Goal: Transaction & Acquisition: Purchase product/service

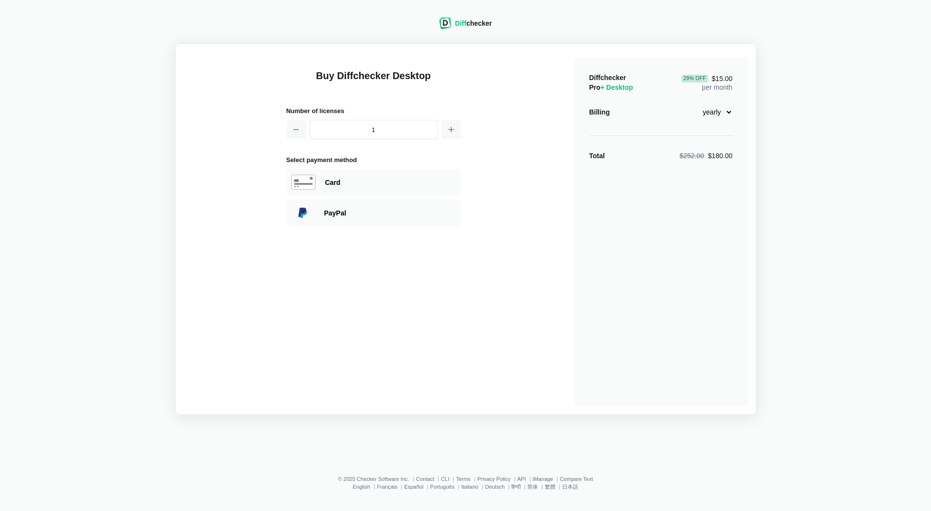
click at [726, 112] on select "monthly yearly" at bounding box center [712, 112] width 42 height 16
select select "desktop-monthly-21"
click at [691, 104] on select "monthly yearly" at bounding box center [712, 112] width 42 height 16
click at [353, 182] on div "Card" at bounding box center [390, 182] width 131 height 10
select select "[GEOGRAPHIC_DATA]"
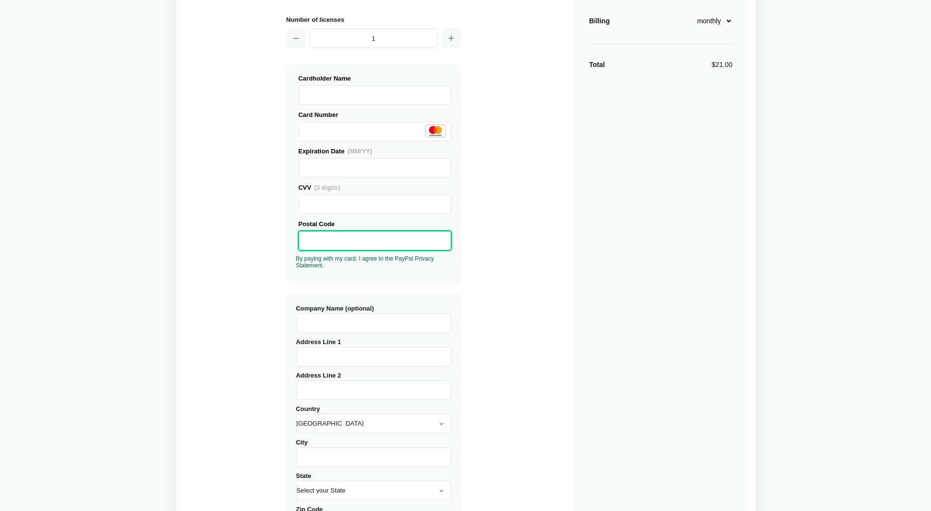
scroll to position [246, 0]
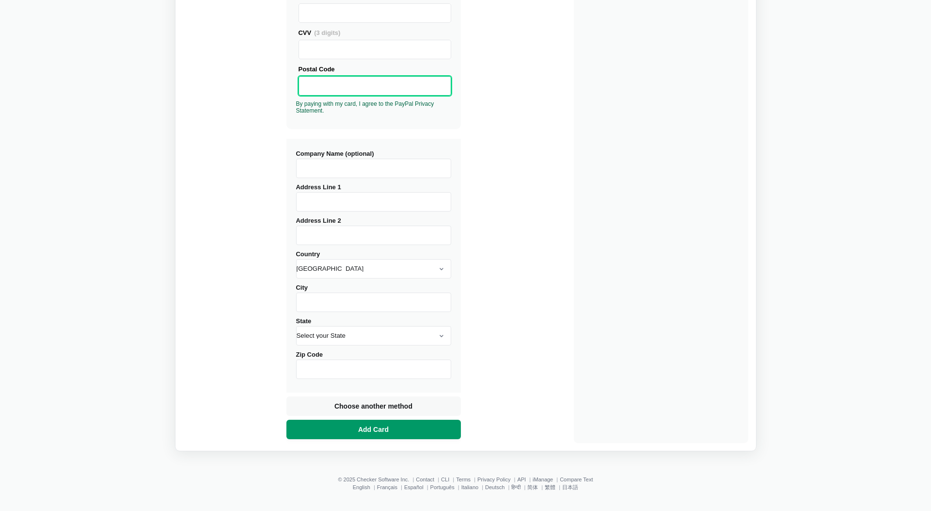
click at [396, 428] on button "Add Card" at bounding box center [374, 428] width 175 height 19
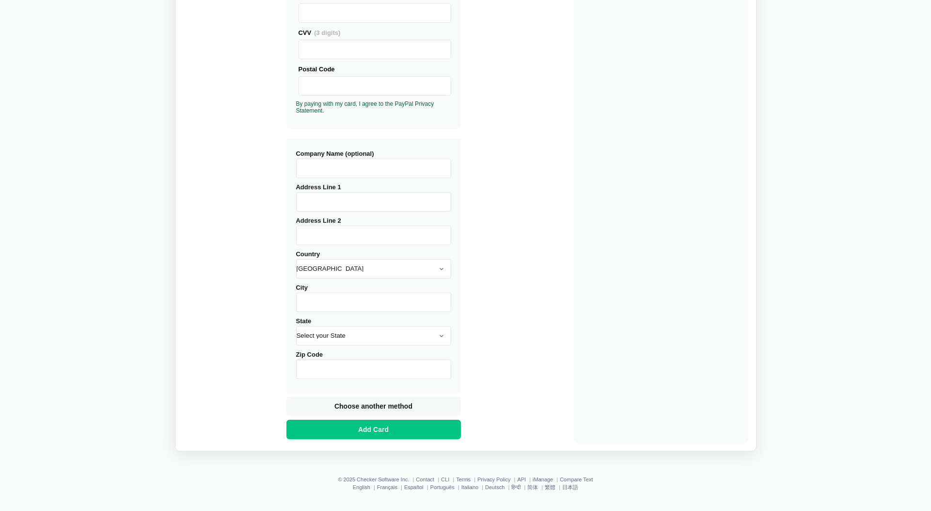
scroll to position [196, 0]
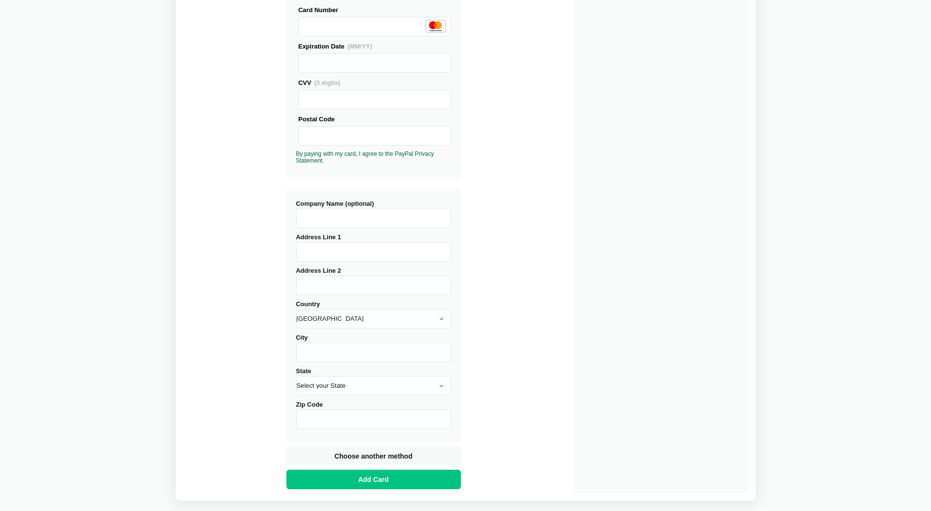
click at [325, 250] on input "Address Line 1" at bounding box center [373, 251] width 155 height 19
type input "[STREET_ADDRESS]"
type input "[GEOGRAPHIC_DATA]"
select select "IL"
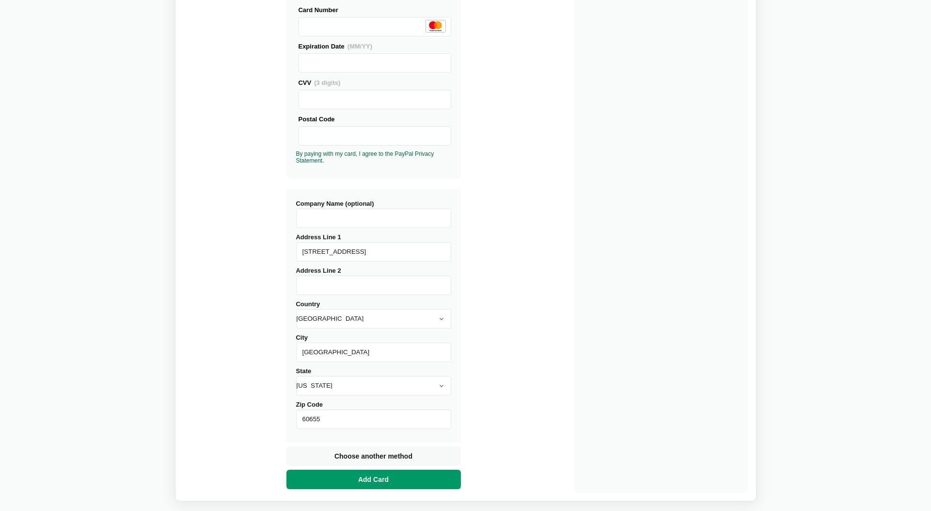
type input "60655"
click at [394, 478] on button "Add Card" at bounding box center [374, 478] width 175 height 19
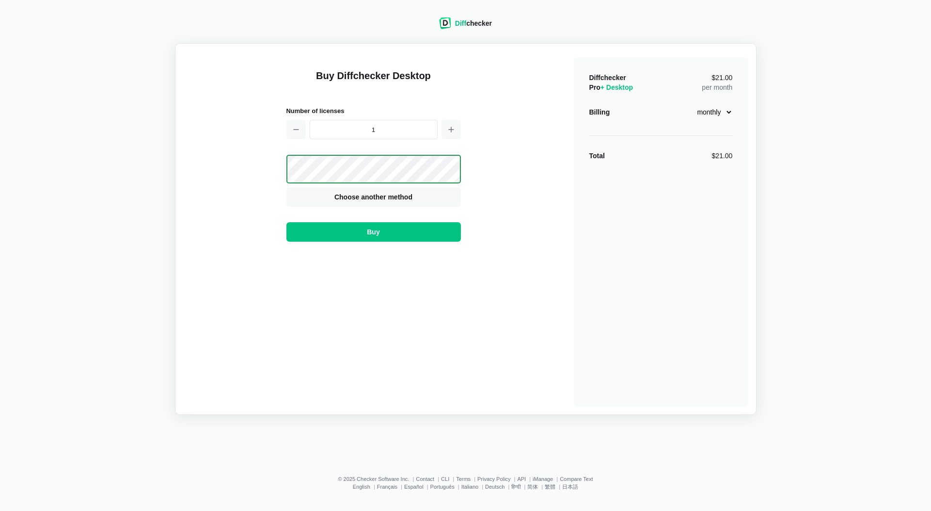
scroll to position [0, 0]
click at [407, 229] on button "Buy" at bounding box center [374, 231] width 175 height 19
click at [361, 202] on span "Choose another method" at bounding box center [374, 197] width 82 height 10
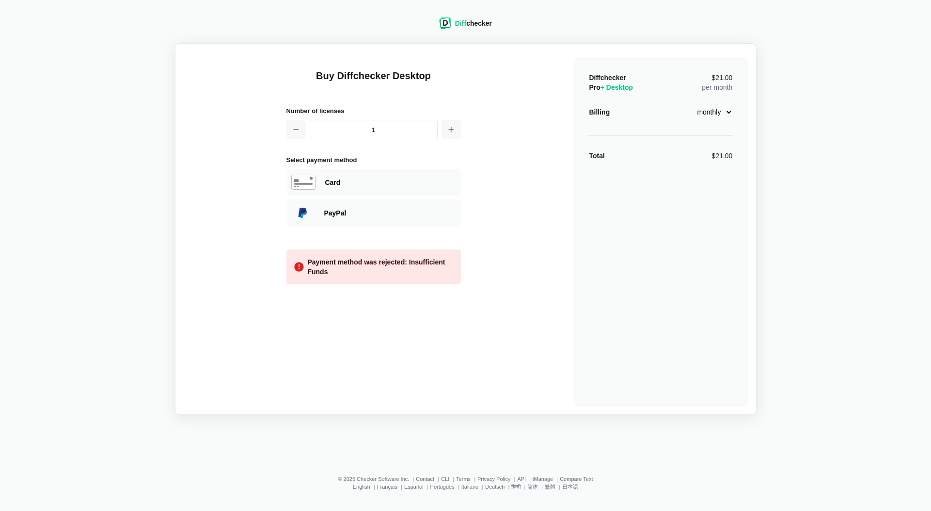
scroll to position [113, 0]
click at [356, 169] on div "Card" at bounding box center [374, 182] width 175 height 27
select select "[GEOGRAPHIC_DATA]"
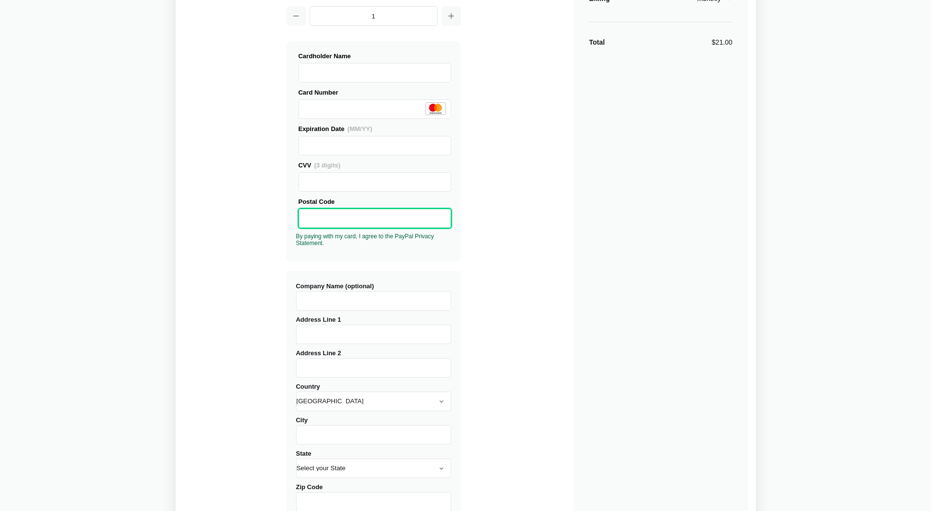
click at [246, 336] on div "Buy Diffchecker Desktop Number of licenses 1 Visa MasterCard Union Pay American…" at bounding box center [465, 281] width 565 height 687
click at [309, 337] on input "Address Line 1" at bounding box center [373, 333] width 155 height 19
type input "[STREET_ADDRESS]"
type input "[GEOGRAPHIC_DATA]"
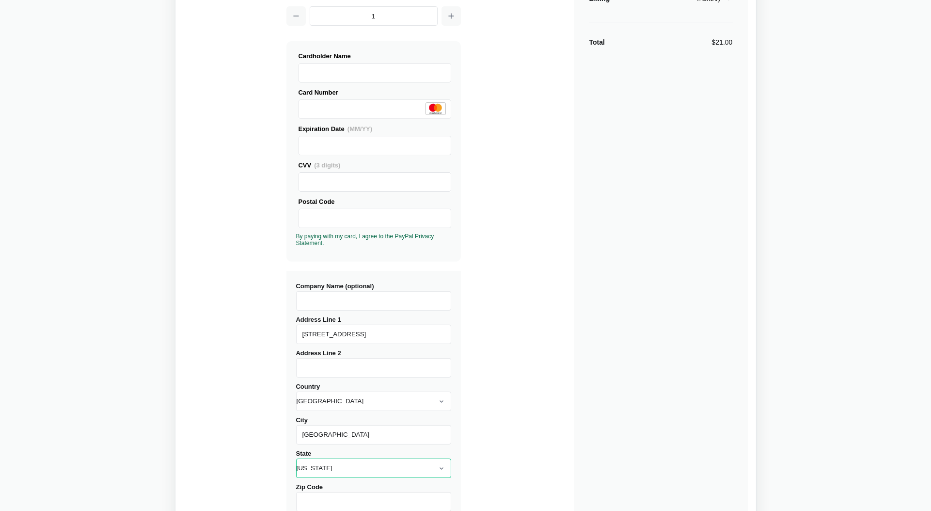
select select "IL"
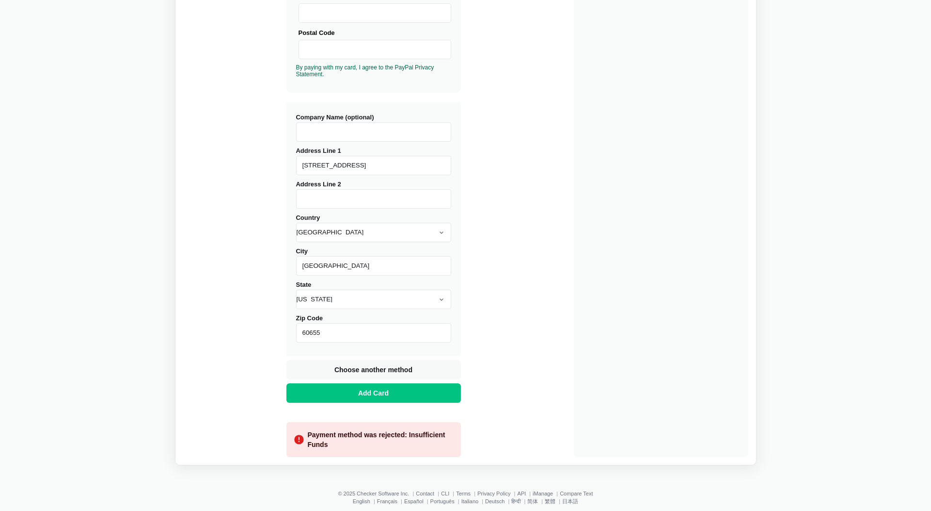
scroll to position [289, 0]
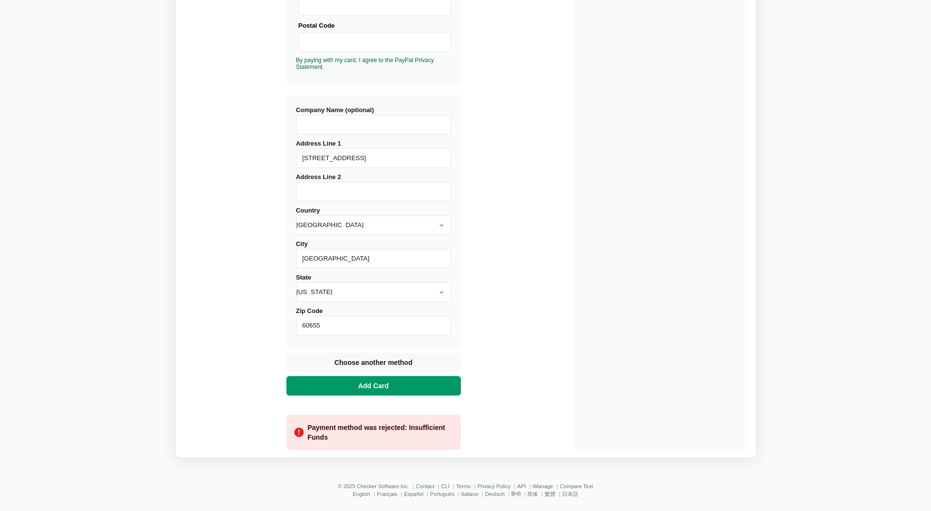
type input "60655"
click at [381, 386] on span "Add Card" at bounding box center [373, 386] width 34 height 10
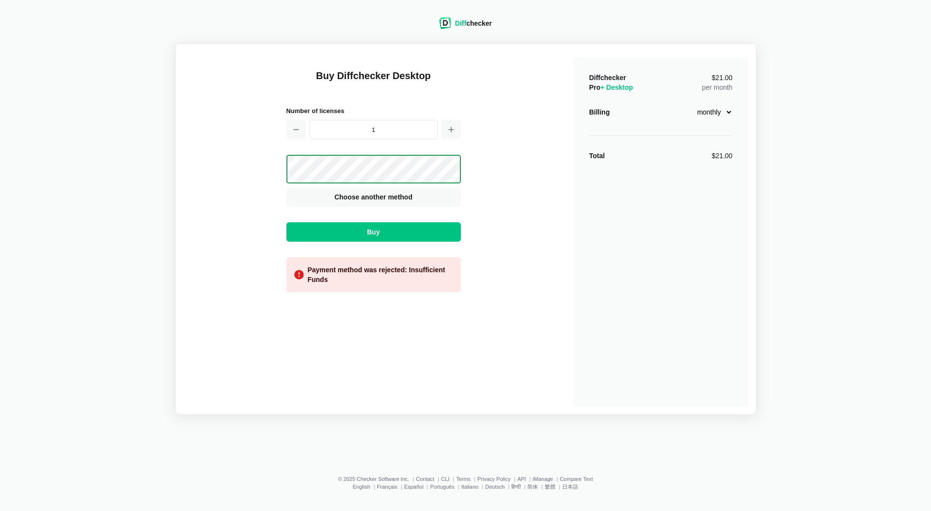
scroll to position [0, 0]
click at [401, 228] on button "Buy" at bounding box center [374, 231] width 175 height 19
click at [373, 196] on span "Choose another method" at bounding box center [374, 197] width 82 height 10
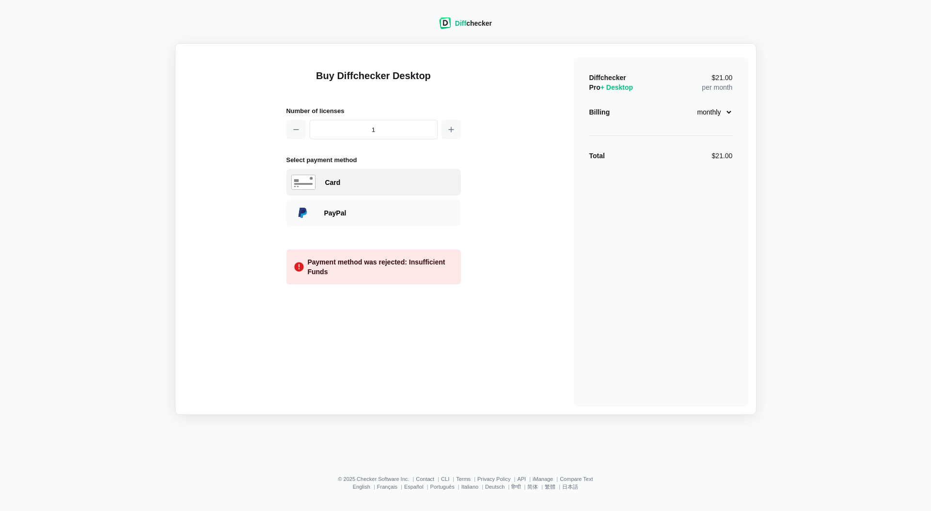
click at [353, 184] on div "Card" at bounding box center [390, 182] width 131 height 10
select select "[GEOGRAPHIC_DATA]"
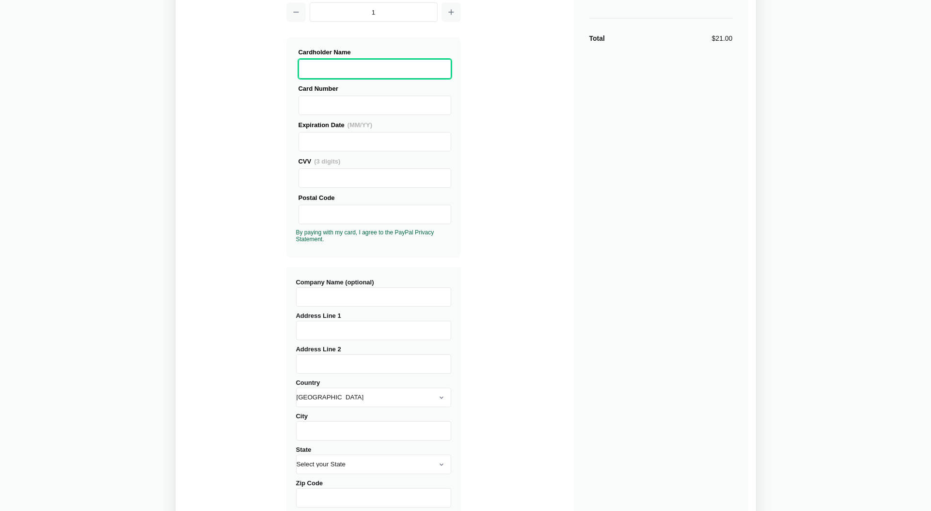
scroll to position [297, 0]
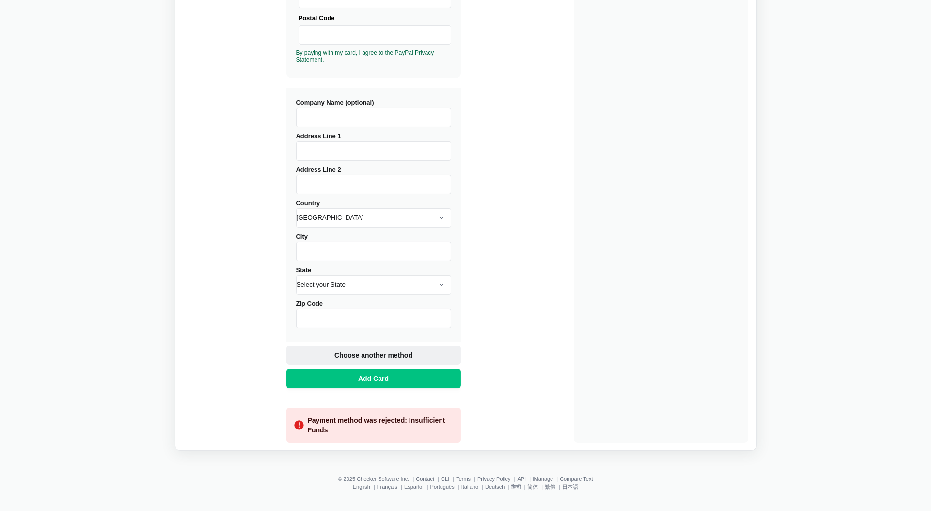
click at [348, 347] on button "Choose another method" at bounding box center [374, 354] width 175 height 19
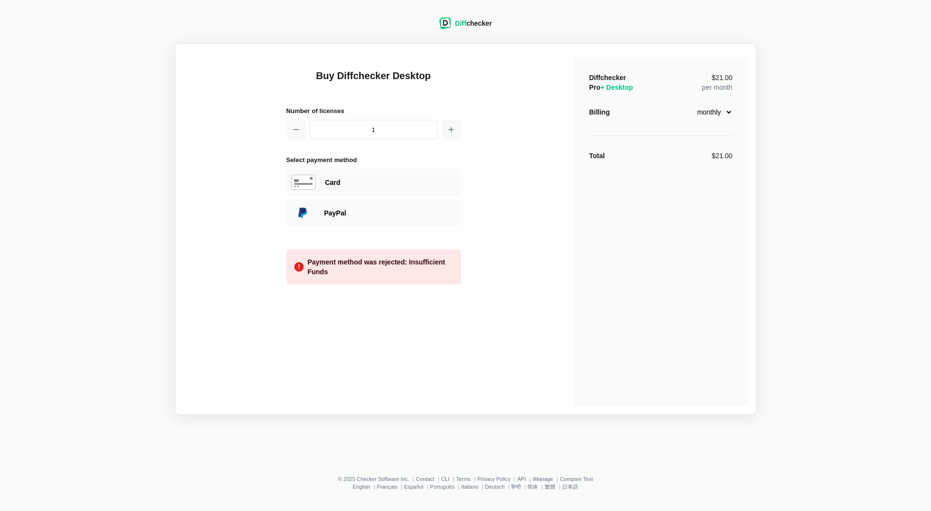
scroll to position [0, 0]
click at [343, 180] on div "Card" at bounding box center [390, 182] width 131 height 10
select select "[GEOGRAPHIC_DATA]"
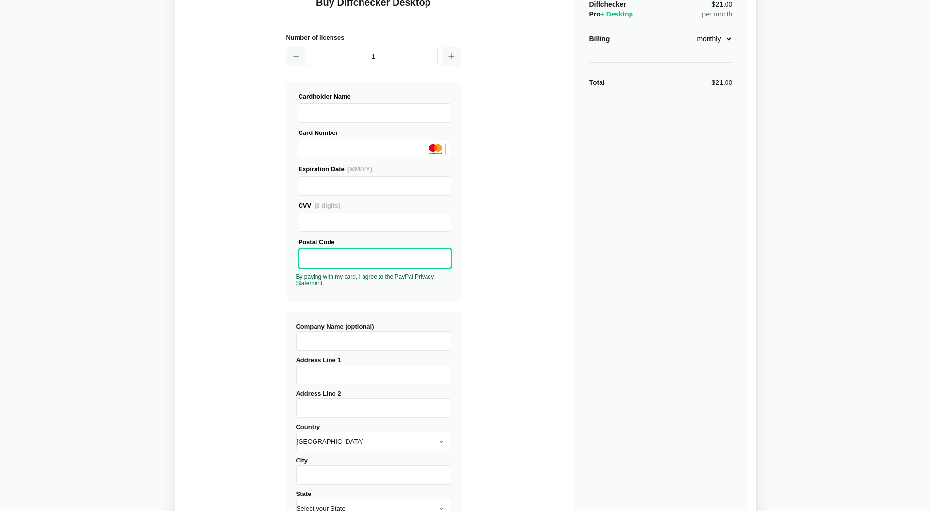
scroll to position [81, 0]
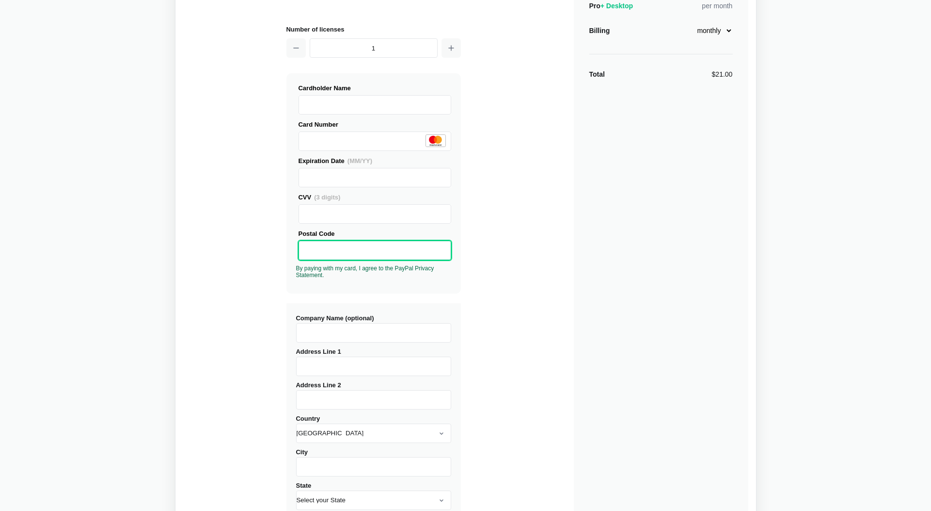
click at [327, 361] on input "Address Line 1" at bounding box center [373, 365] width 155 height 19
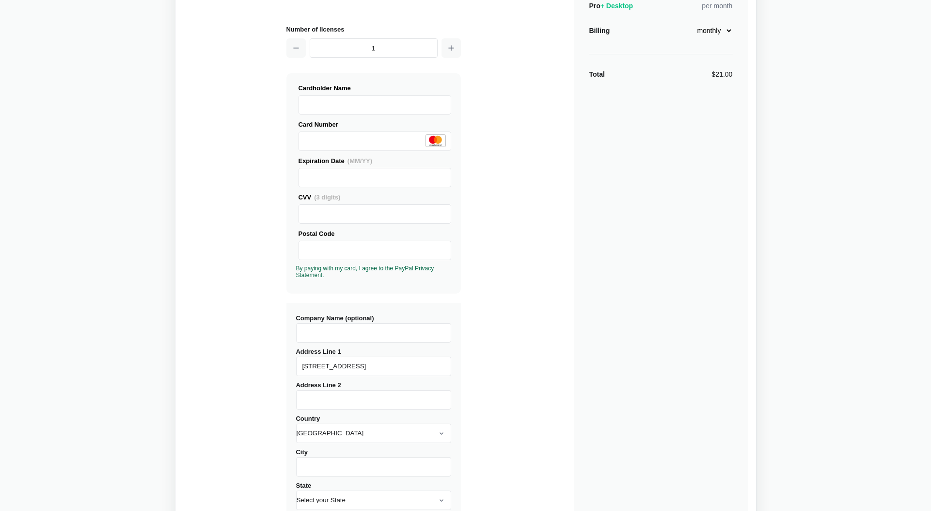
type input "[STREET_ADDRESS]"
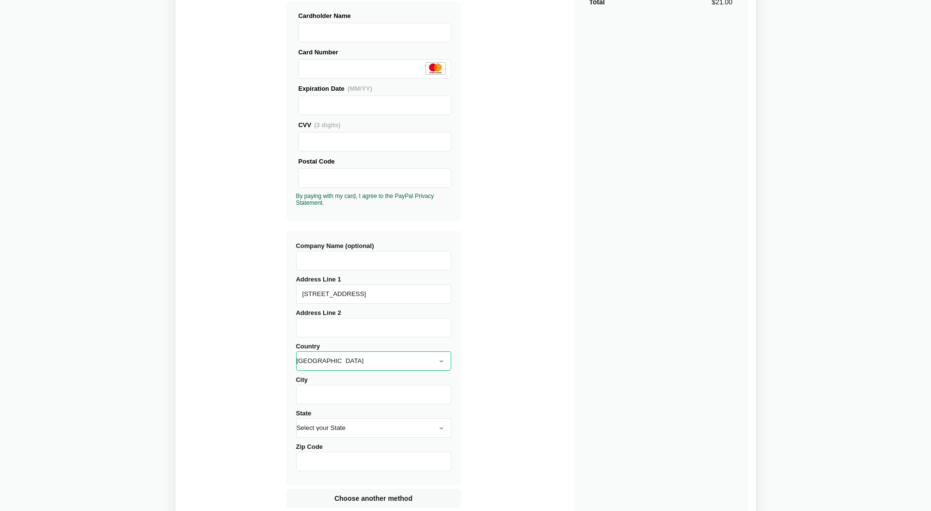
scroll to position [167, 0]
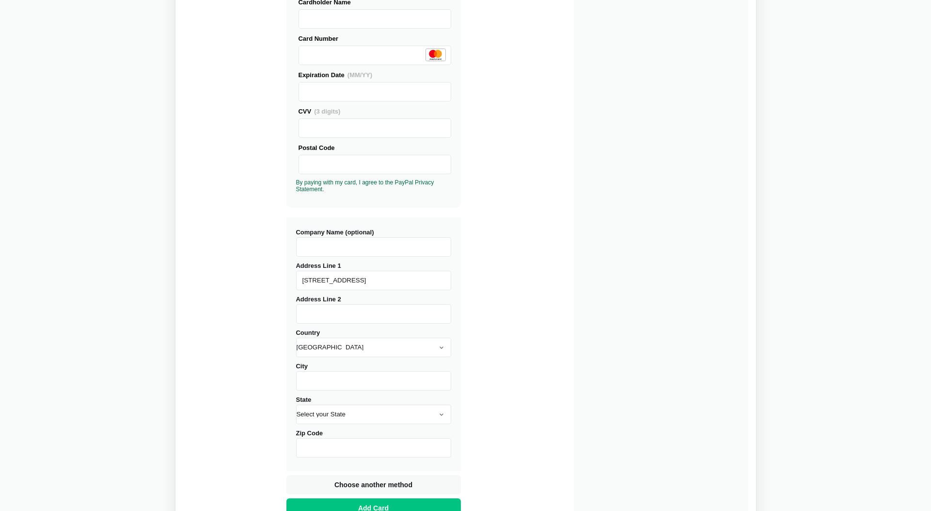
click at [326, 387] on input "City" at bounding box center [373, 380] width 155 height 19
type input "[GEOGRAPHIC_DATA]"
select select "IL"
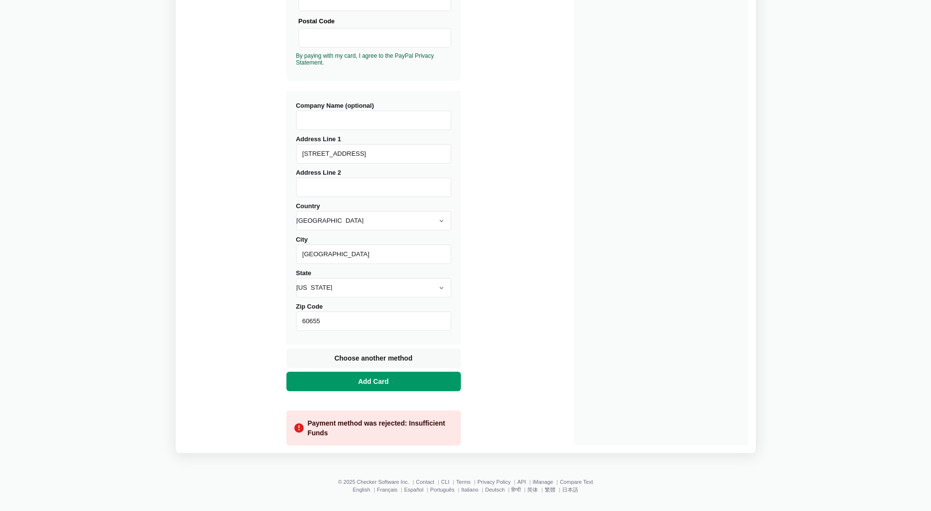
type input "60655"
click at [378, 383] on span "Add Card" at bounding box center [373, 381] width 34 height 10
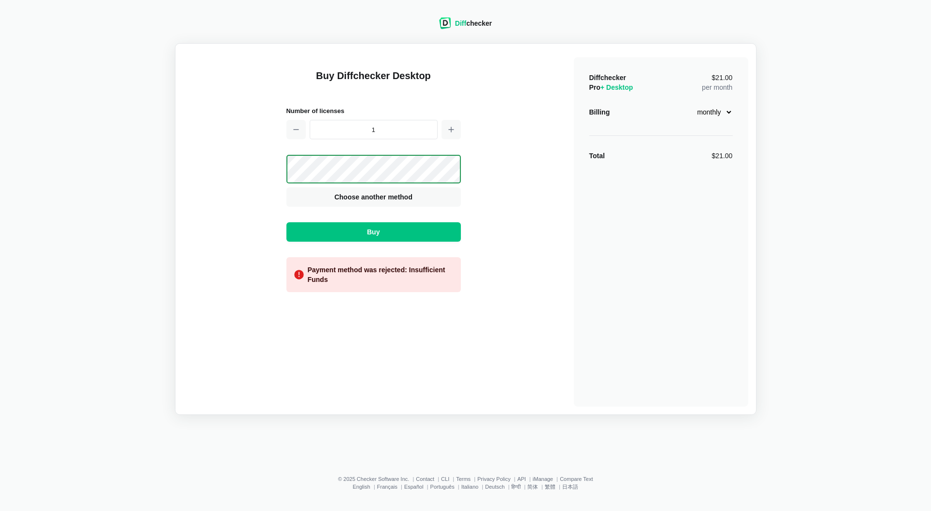
scroll to position [0, 0]
click at [367, 230] on span "Buy" at bounding box center [373, 232] width 16 height 10
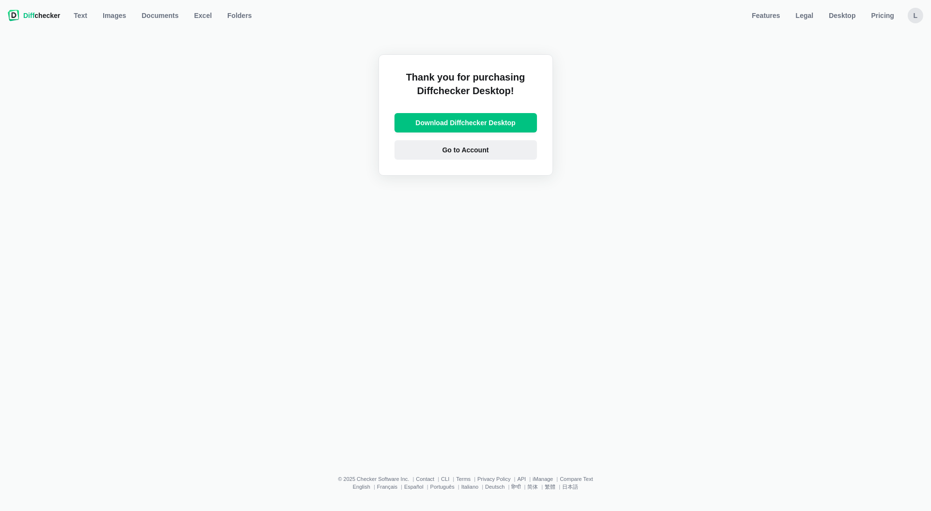
click at [446, 154] on span "Go to Account" at bounding box center [466, 150] width 50 height 10
